Goal: Task Accomplishment & Management: Use online tool/utility

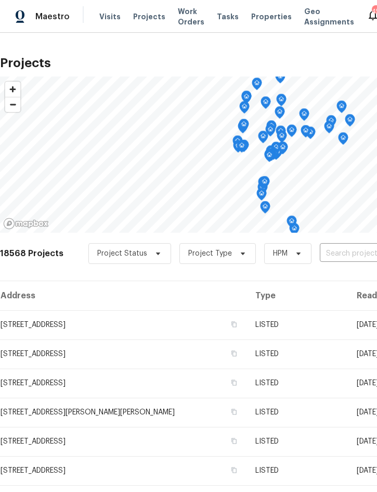
click at [345, 246] on input "text" at bounding box center [379, 254] width 119 height 16
type input "1103 n"
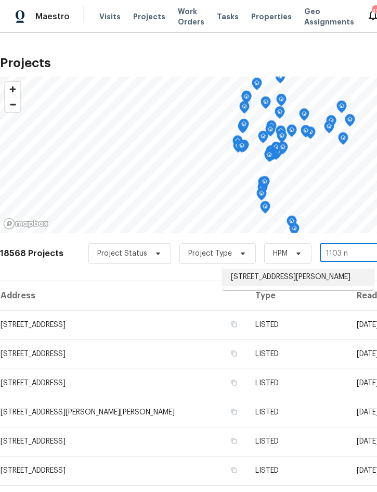
click at [293, 272] on li "1103 N Nancy Ter, Plant City, FL 33563" at bounding box center [299, 277] width 152 height 17
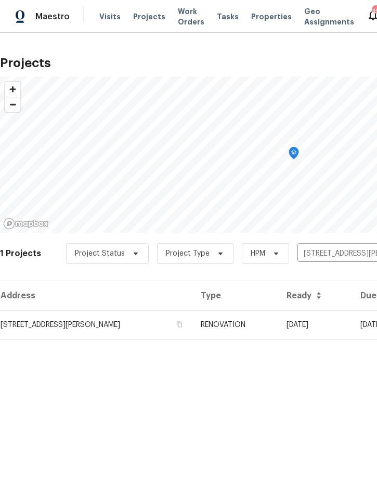
click at [256, 322] on td "RENOVATION" at bounding box center [236, 324] width 86 height 29
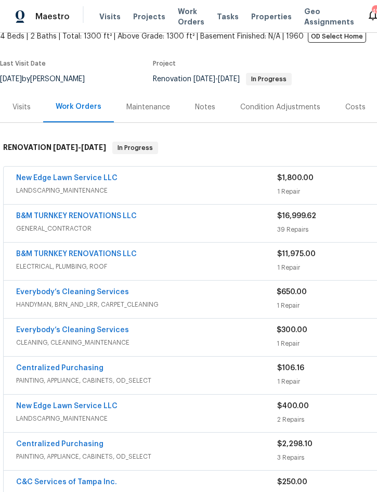
scroll to position [66, 0]
click at [149, 183] on div "New Edge Lawn Service LLC" at bounding box center [146, 179] width 261 height 12
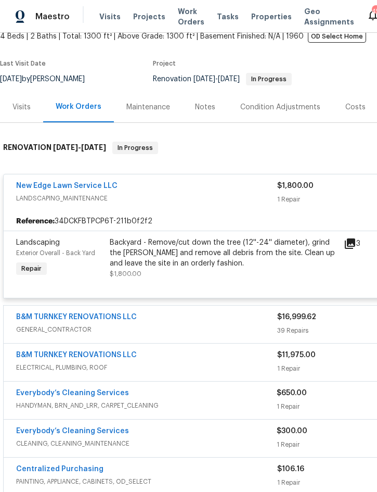
click at [214, 253] on div "Backyard - Remove/cut down the tree (12''-24'' diameter), grind the stump and r…" at bounding box center [224, 252] width 228 height 31
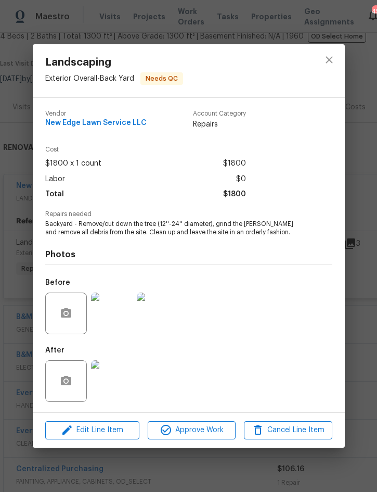
click at [114, 377] on img at bounding box center [112, 381] width 42 height 42
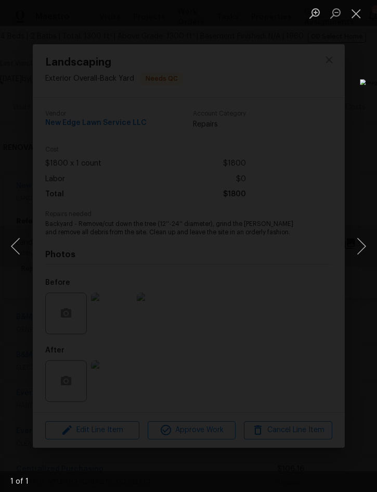
click at [361, 17] on button "Close lightbox" at bounding box center [356, 13] width 21 height 18
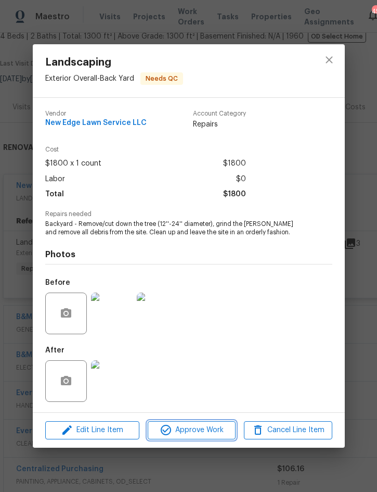
click at [196, 437] on span "Approve Work" at bounding box center [192, 430] width 82 height 13
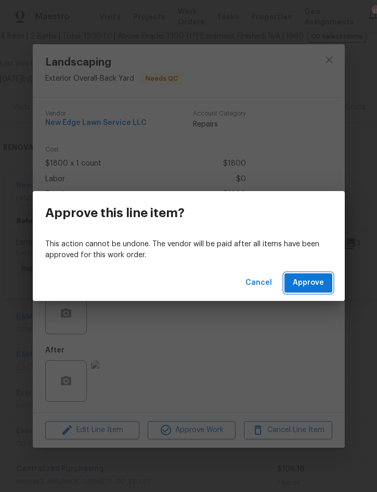
click at [311, 288] on span "Approve" at bounding box center [308, 282] width 31 height 13
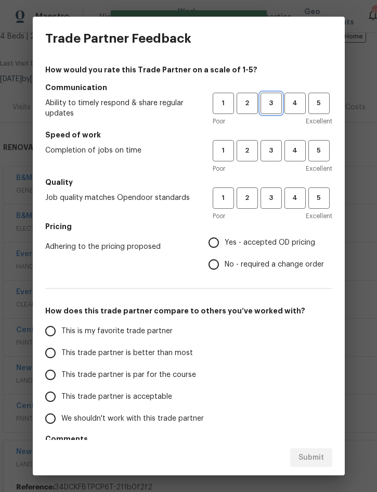
click at [269, 106] on span "3" at bounding box center [271, 103] width 19 height 12
click at [270, 159] on button "3" at bounding box center [271, 150] width 21 height 21
click at [272, 198] on span "3" at bounding box center [271, 198] width 19 height 12
click at [273, 245] on span "Yes - accepted OD pricing" at bounding box center [270, 242] width 91 height 11
click at [225, 245] on input "Yes - accepted OD pricing" at bounding box center [214, 243] width 22 height 22
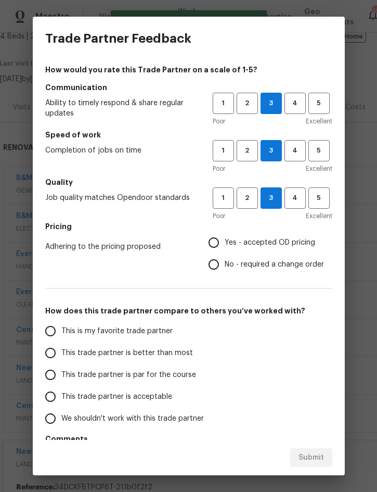
radio input "true"
click at [152, 356] on span "This trade partner is better than most" at bounding box center [127, 353] width 132 height 11
click at [61, 356] on input "This trade partner is better than most" at bounding box center [51, 353] width 22 height 22
click at [315, 450] on button "Submit" at bounding box center [312, 457] width 42 height 19
radio input "true"
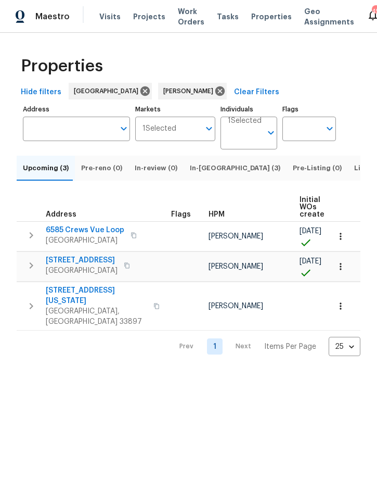
click at [208, 172] on span "In-[GEOGRAPHIC_DATA] (3)" at bounding box center [235, 167] width 91 height 11
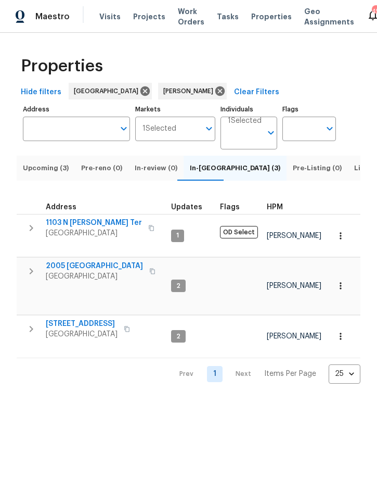
click at [345, 237] on icon "button" at bounding box center [341, 236] width 10 height 10
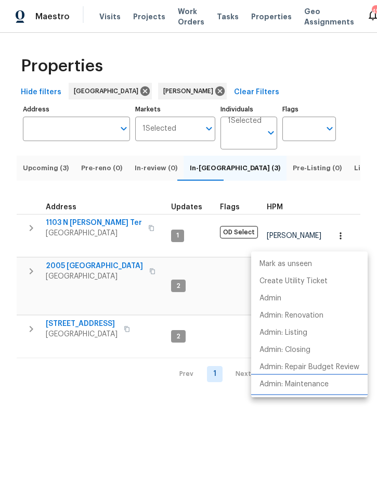
click at [314, 387] on p "Admin: Maintenance" at bounding box center [294, 384] width 69 height 11
click at [100, 404] on div at bounding box center [188, 246] width 377 height 492
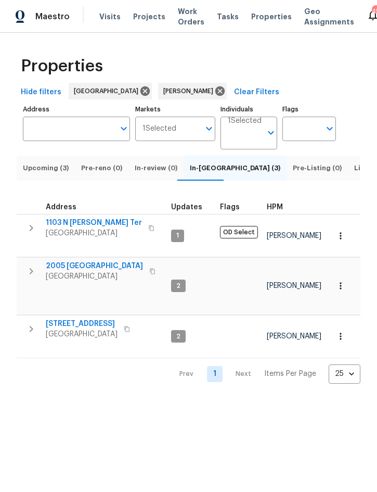
click at [344, 281] on icon "button" at bounding box center [341, 286] width 10 height 10
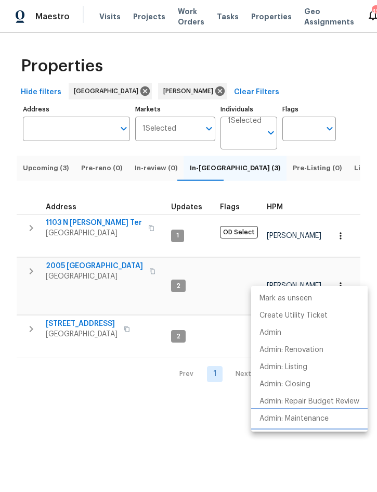
click at [316, 418] on p "Admin: Maintenance" at bounding box center [294, 418] width 69 height 11
